Goal: Task Accomplishment & Management: Use online tool/utility

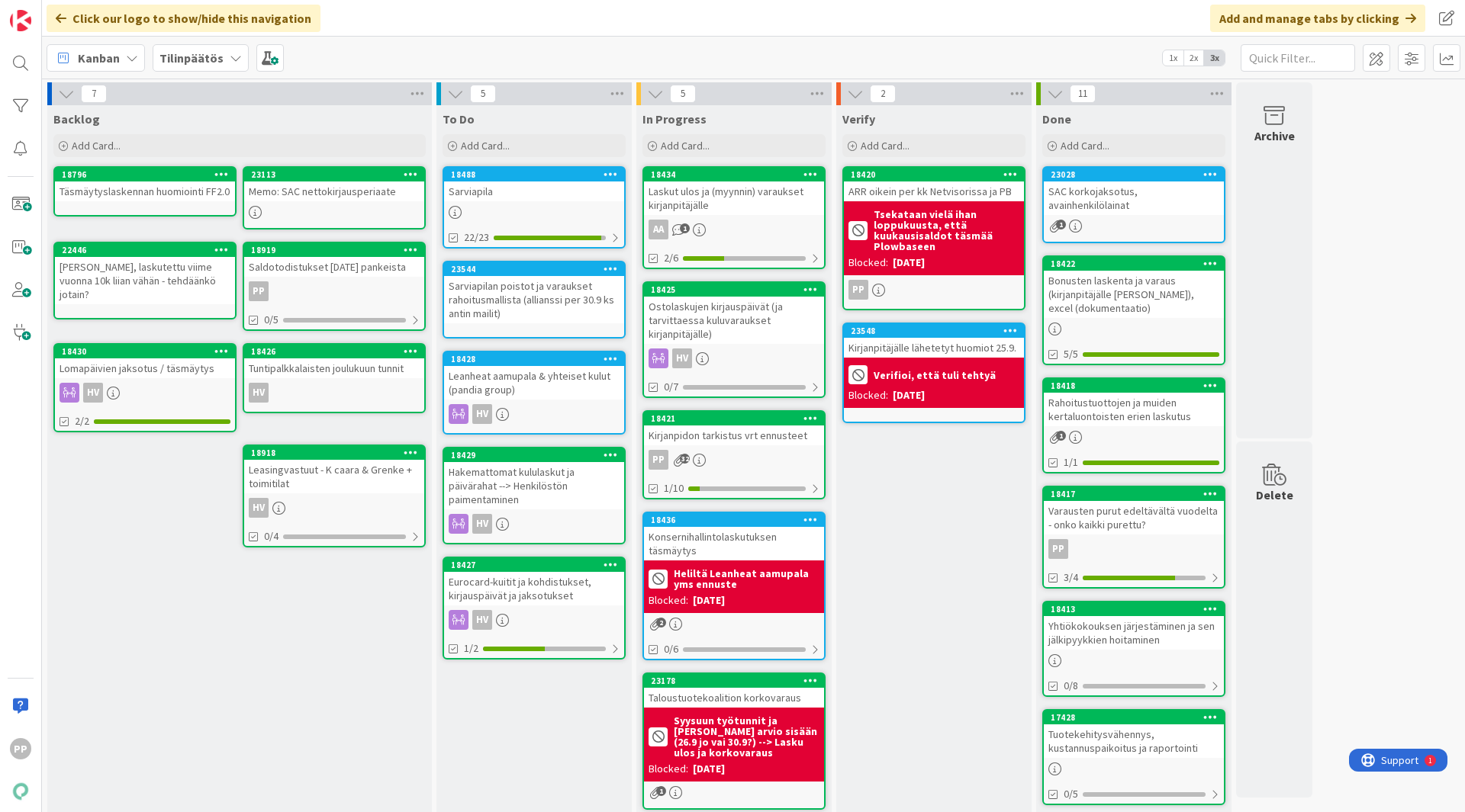
click at [544, 384] on div "Leanheat aamupala & yhteiset kulut (pandia group)" at bounding box center [534, 383] width 180 height 33
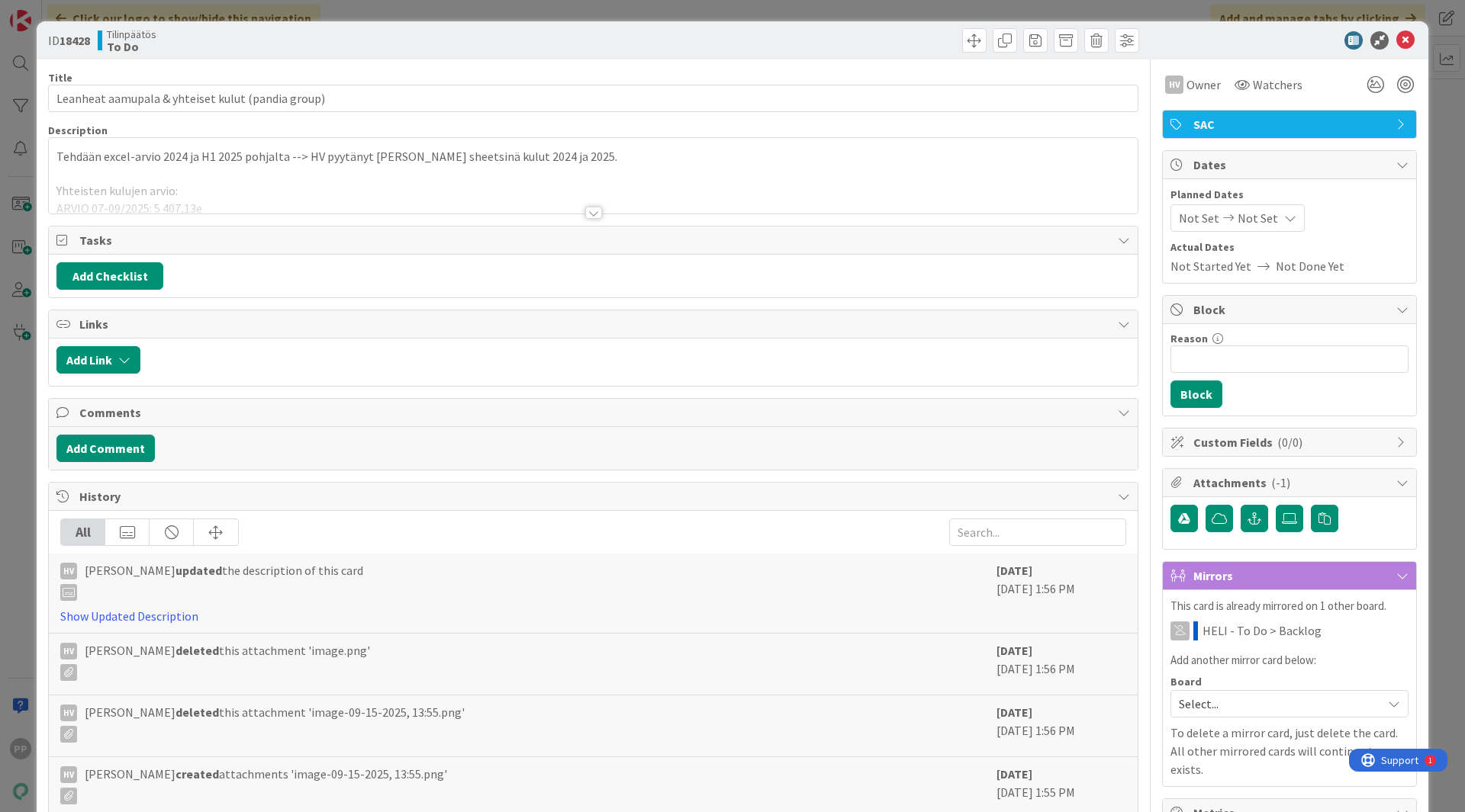
click at [350, 186] on div at bounding box center [593, 194] width 1089 height 39
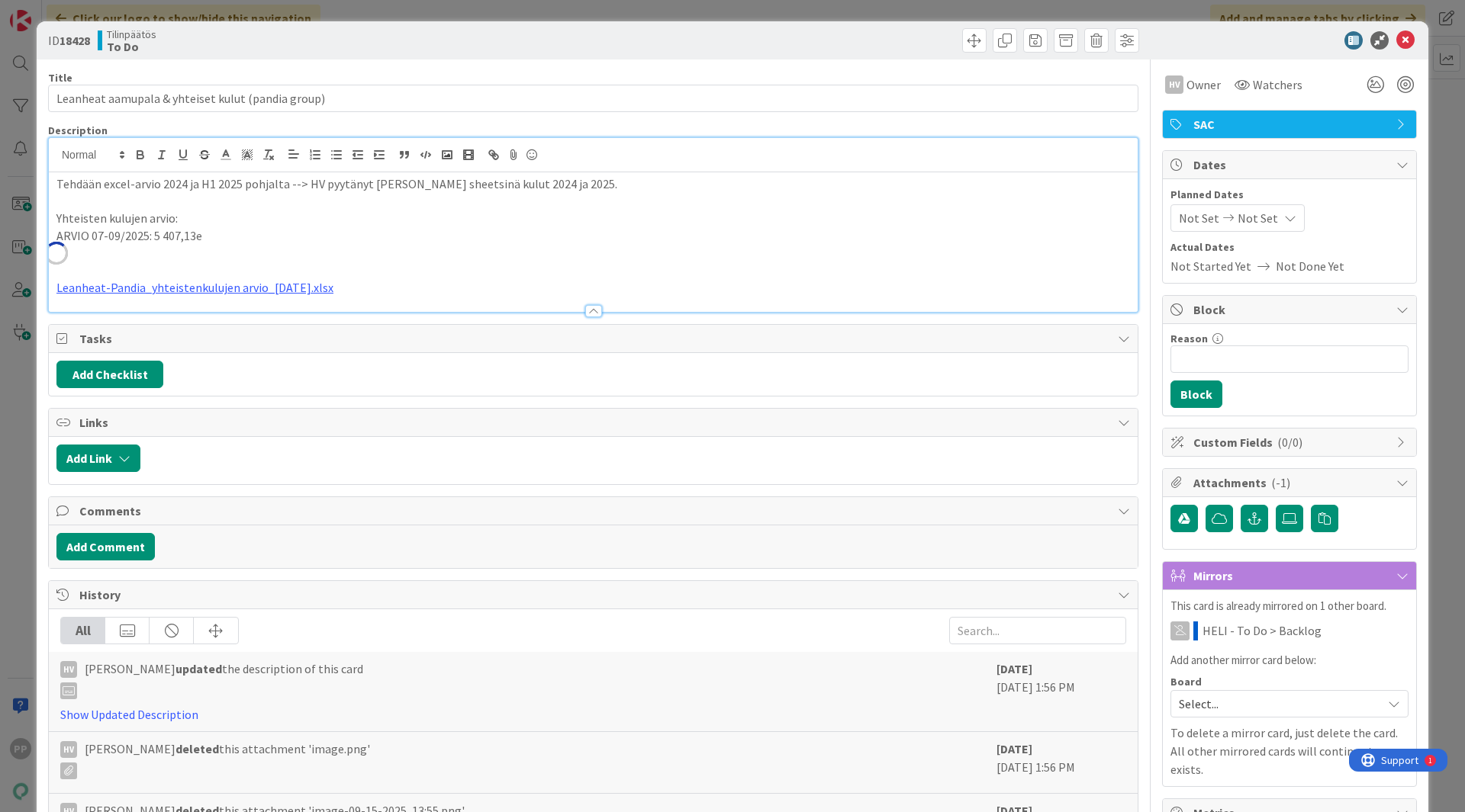
click at [459, 242] on p "ARVIO 07-09/2025: 5 407,13e" at bounding box center [593, 236] width 1073 height 18
click at [270, 287] on link "Leanheat-Pandia_yhteistenkulujen arvio_[DATE].xlsx" at bounding box center [195, 287] width 277 height 15
click at [195, 316] on link "[URL][DOMAIN_NAME]" at bounding box center [157, 317] width 105 height 20
click at [154, 219] on p "Yhteisten kulujen arvio:" at bounding box center [593, 218] width 1073 height 18
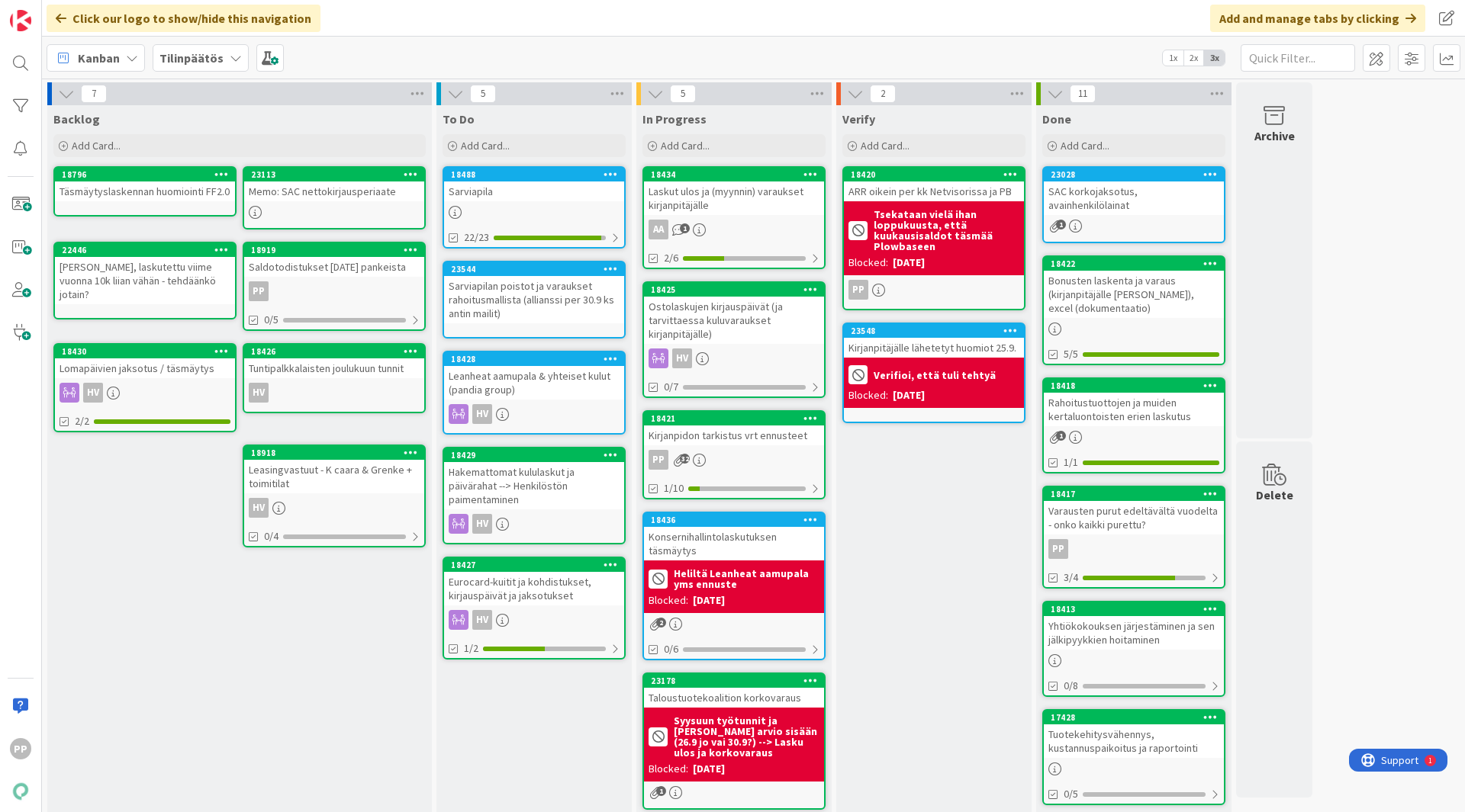
click at [530, 594] on div "Eurocard-kuitit ja kohdistukset, kirjauspäivät ja jaksotukset" at bounding box center [534, 588] width 180 height 33
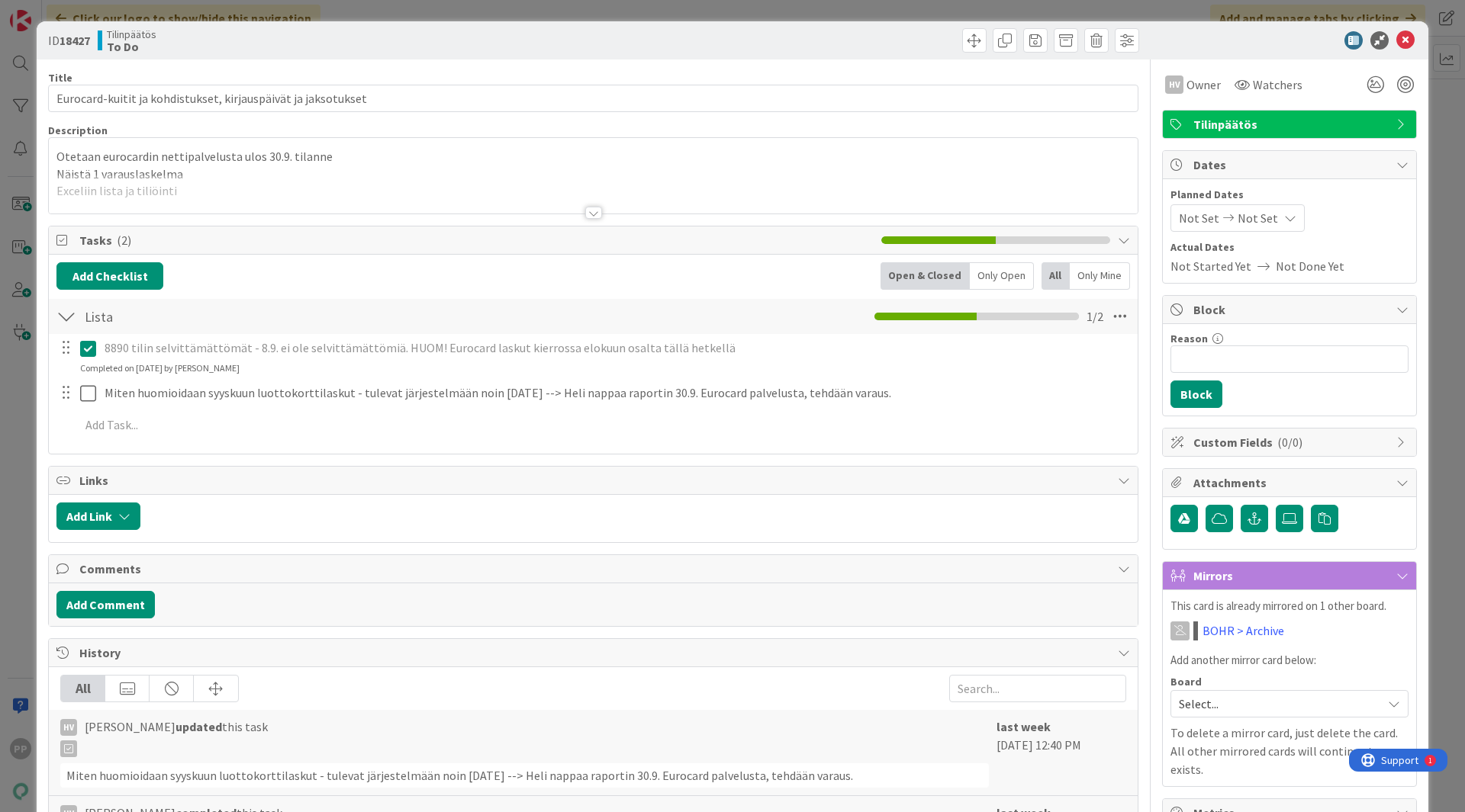
click at [292, 156] on p "Otetaan eurocardin nettipalvelusta ulos 30.9. tilanne" at bounding box center [593, 157] width 1073 height 18
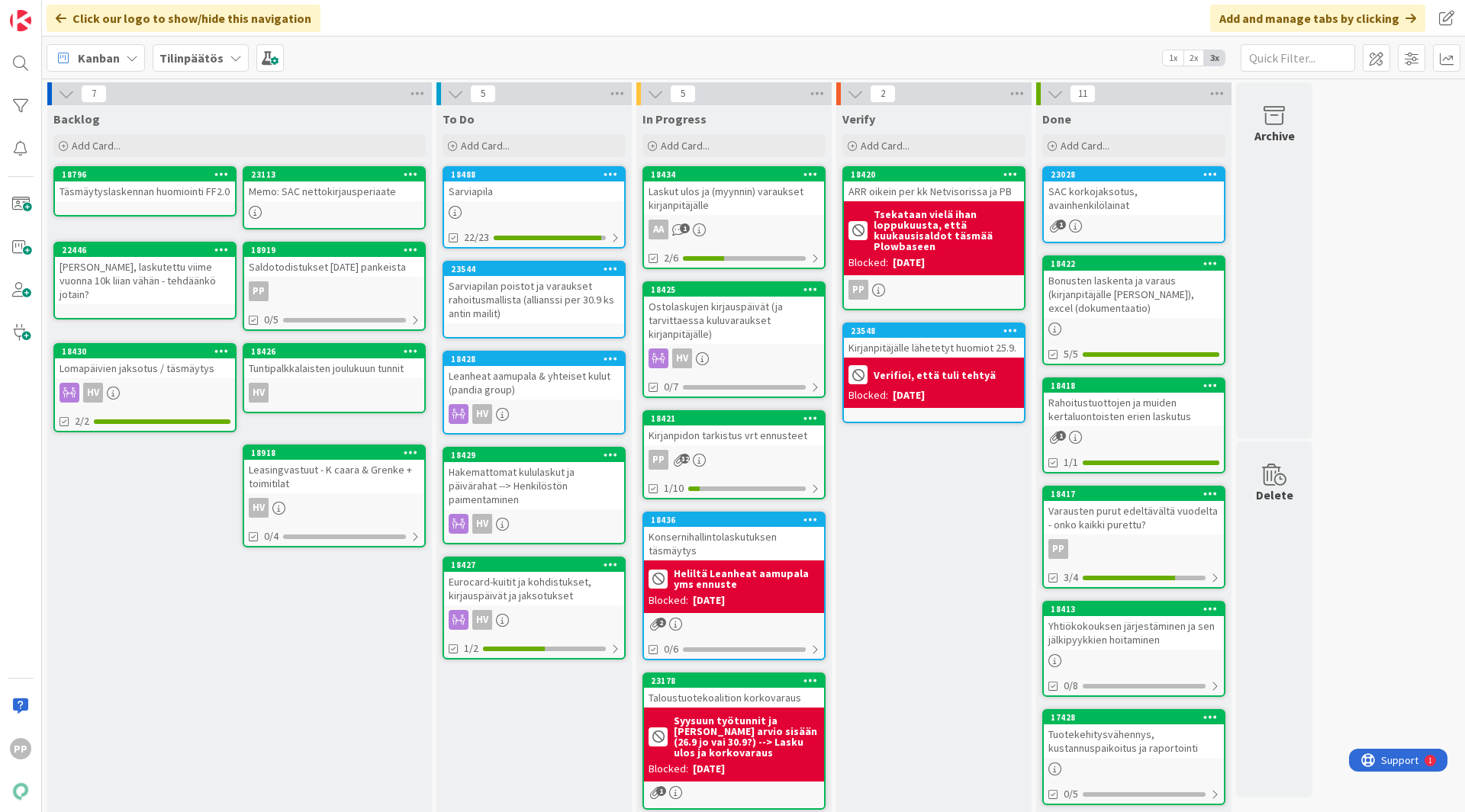
click at [509, 506] on div "Hakemattomat kululaskut ja päivärahat --> Henkilöstön paimentaminen" at bounding box center [534, 486] width 180 height 48
click at [534, 379] on div "Leanheat aamupala & yhteiset kulut (pandia group)" at bounding box center [534, 383] width 180 height 33
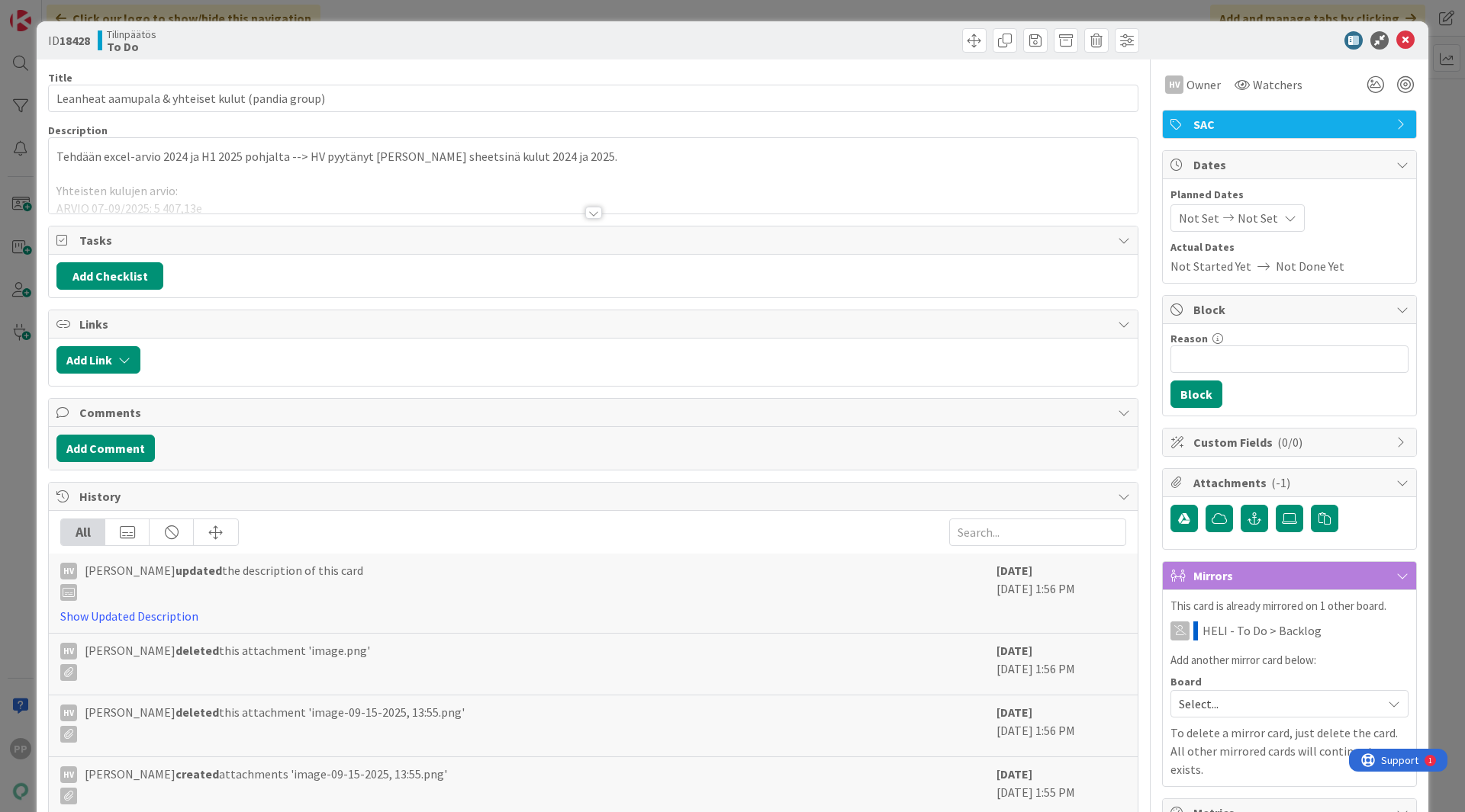
click at [370, 181] on div at bounding box center [593, 194] width 1089 height 39
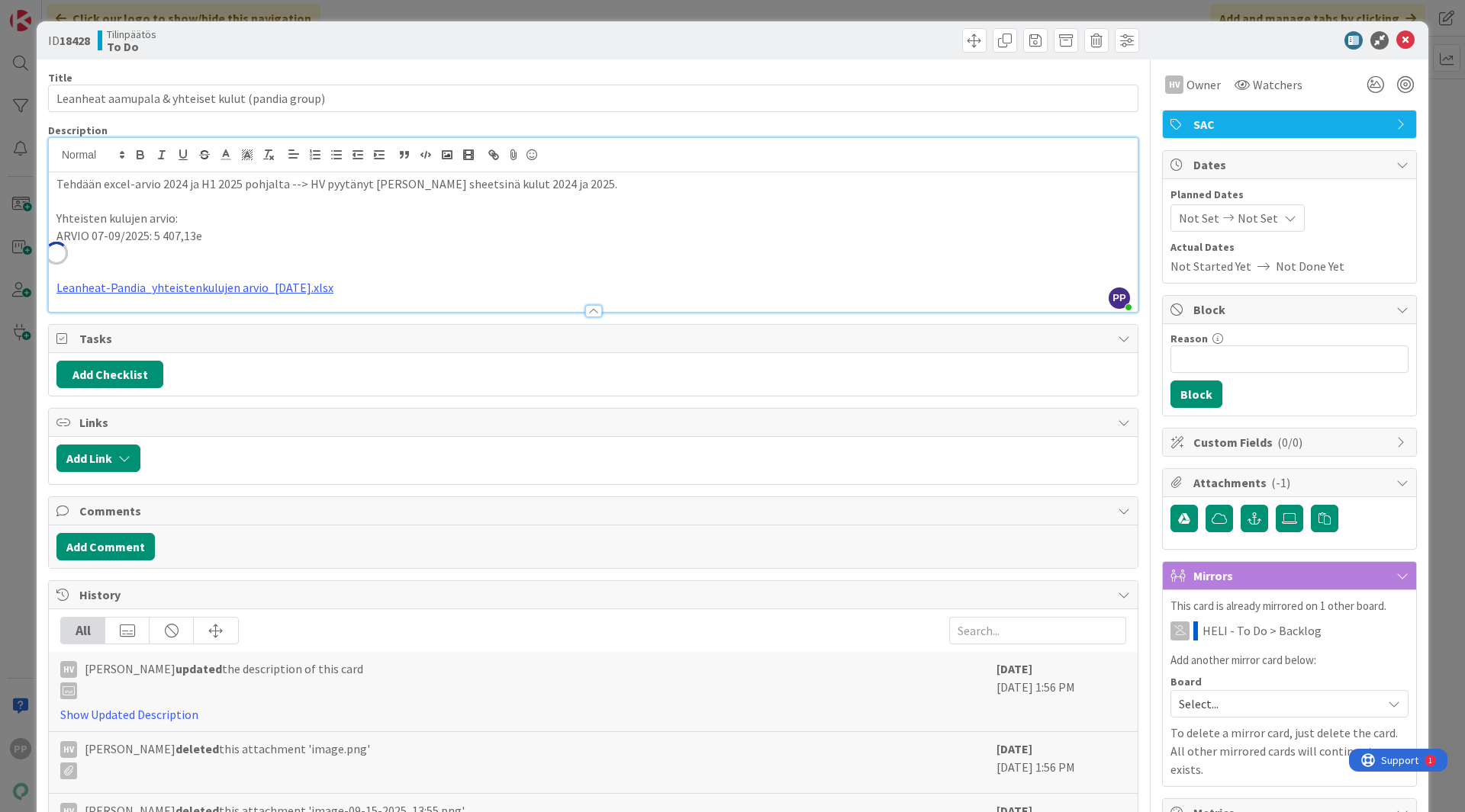
click at [447, 8] on div "ID 18428 Tilinpäätös To Do Title 49 / 128 Leanheat [PERSON_NAME] & yhteiset kul…" at bounding box center [732, 406] width 1465 height 812
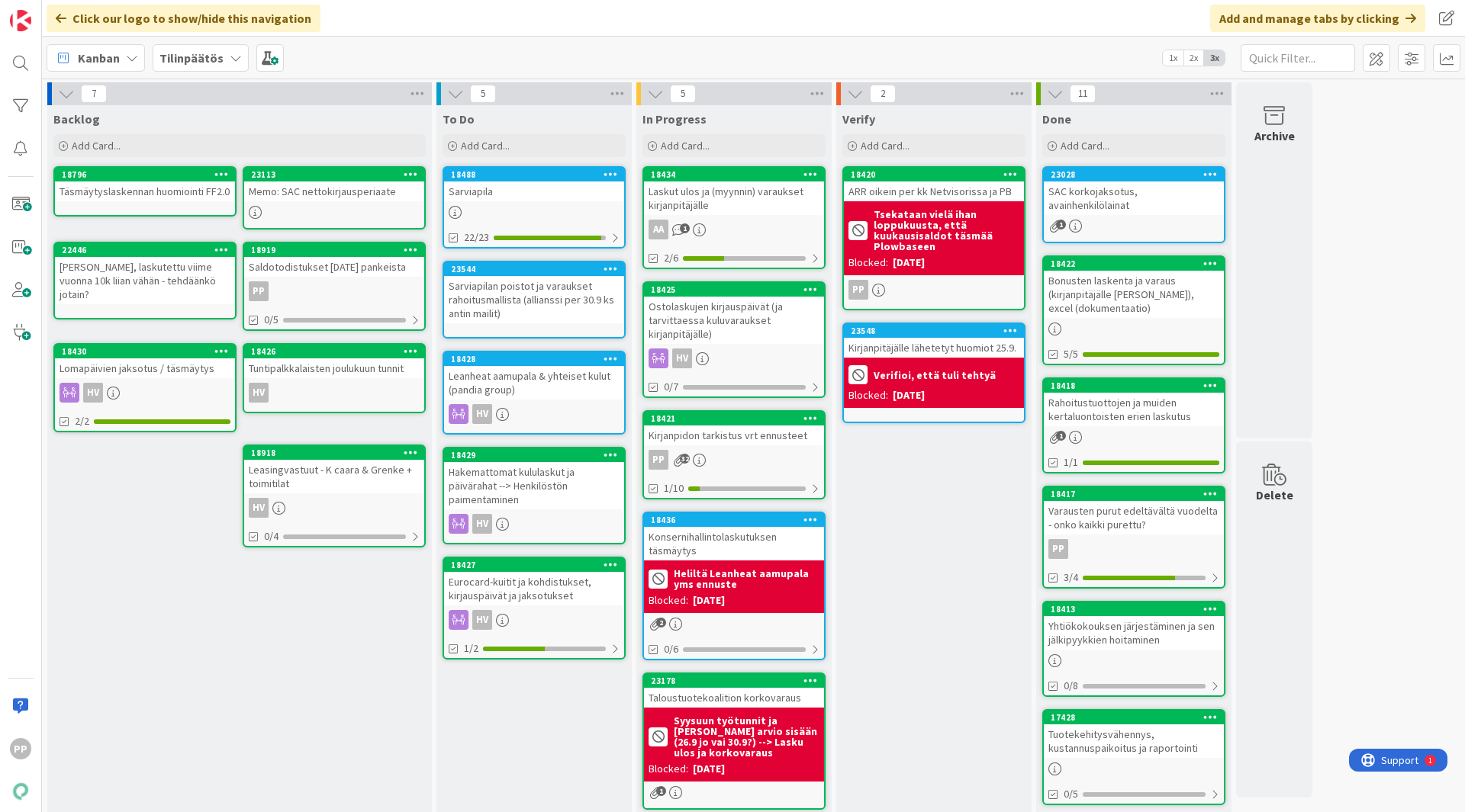
click at [576, 291] on div "Sarviapilan poistot ja varaukset rahoitusmallista (allianssi per 30.9 ks antin …" at bounding box center [534, 299] width 180 height 48
click at [730, 321] on div "Ostolaskujen kirjauspäivät (ja tarvittaessa kuluvaraukset kirjanpitäjälle)" at bounding box center [734, 321] width 180 height 48
click at [706, 324] on div "Ostolaskujen kirjauspäivät (ja tarvittaessa kuluvaraukset kirjanpitäjälle)" at bounding box center [734, 321] width 180 height 48
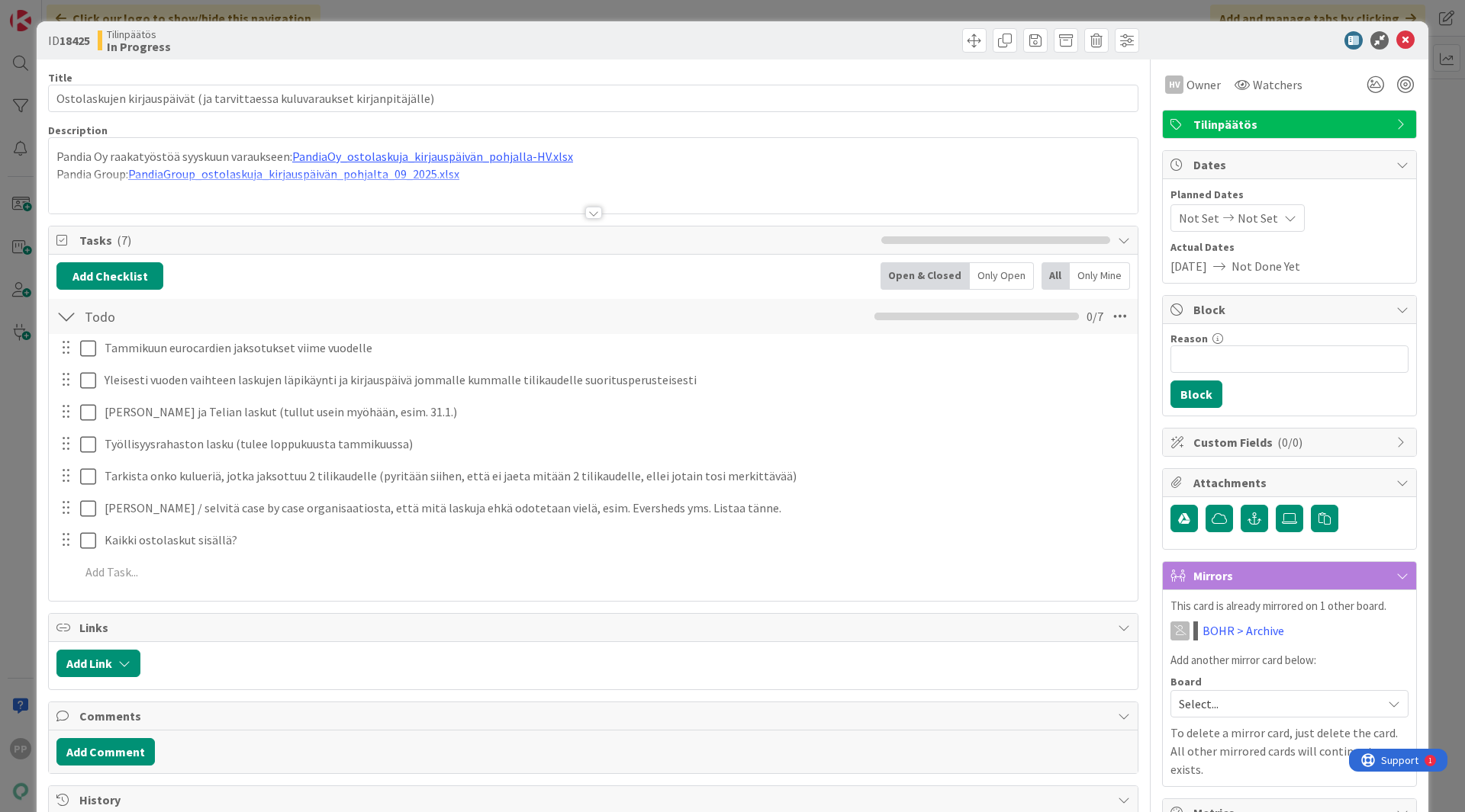
click at [195, 175] on div at bounding box center [593, 194] width 1089 height 39
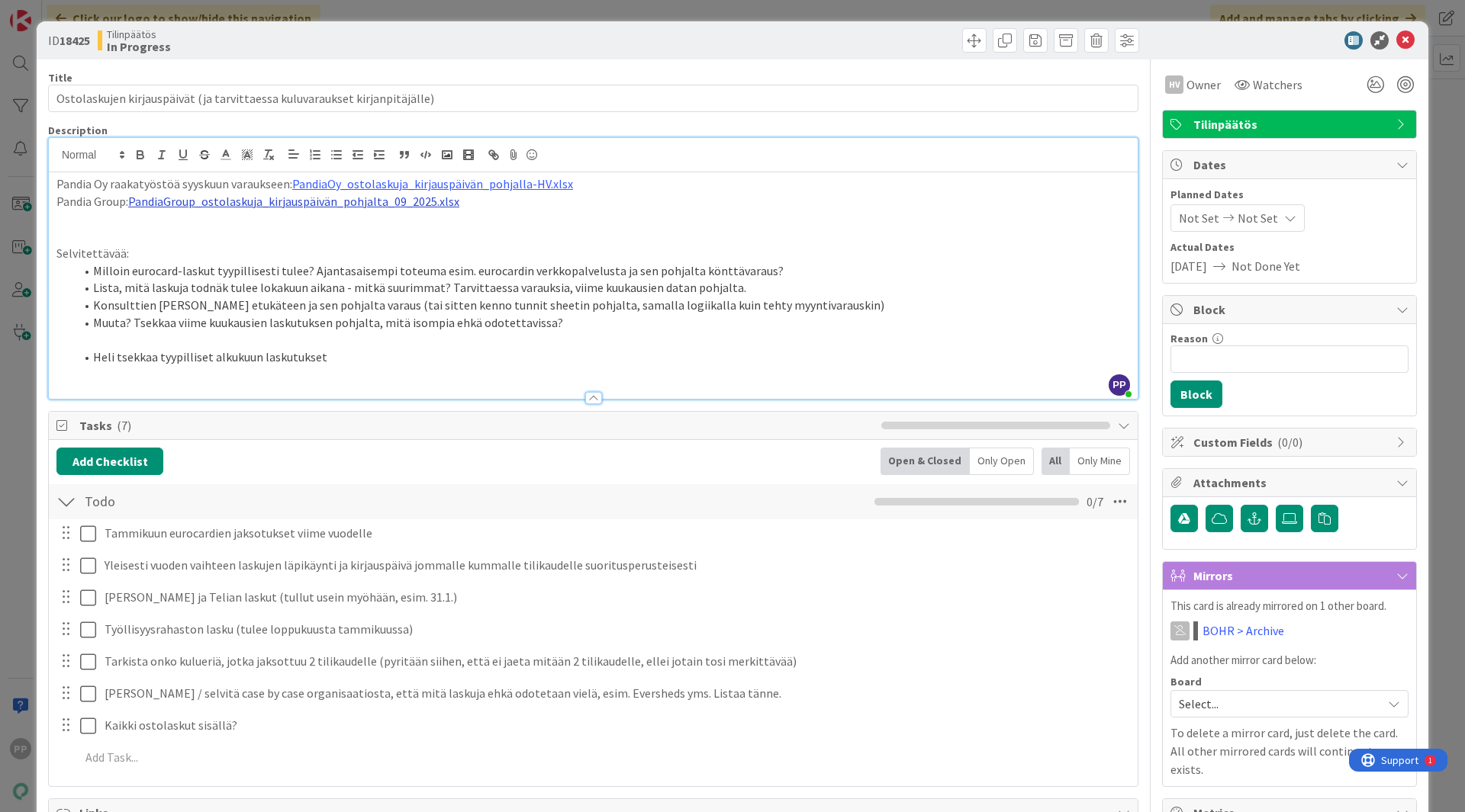
click at [209, 206] on link "PandiaGroup_ostolaskuja_kirjauspäivän_pohjalta_09_2025.xlsx" at bounding box center [293, 201] width 331 height 15
click at [231, 231] on link "[URL][DOMAIN_NAME]" at bounding box center [255, 231] width 105 height 20
